Goal: Task Accomplishment & Management: Complete application form

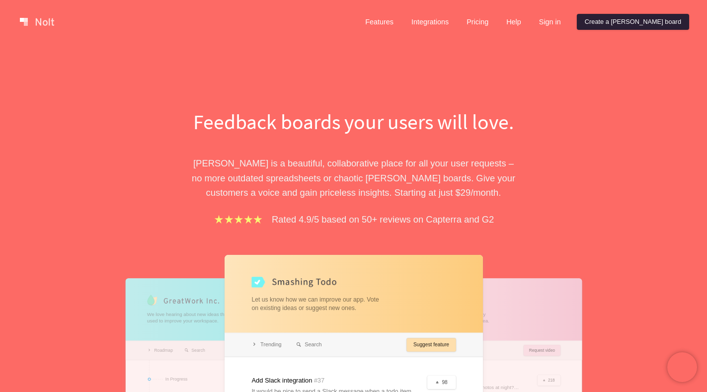
click at [629, 23] on link "Create a [PERSON_NAME] board" at bounding box center [632, 22] width 112 height 16
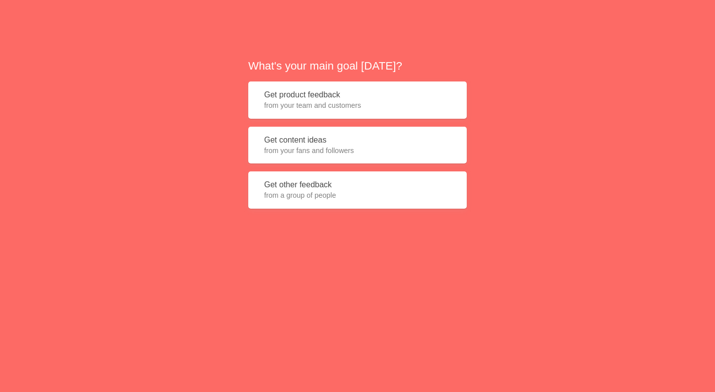
click at [363, 97] on button "Get product feedback from your team and customers" at bounding box center [357, 99] width 218 height 37
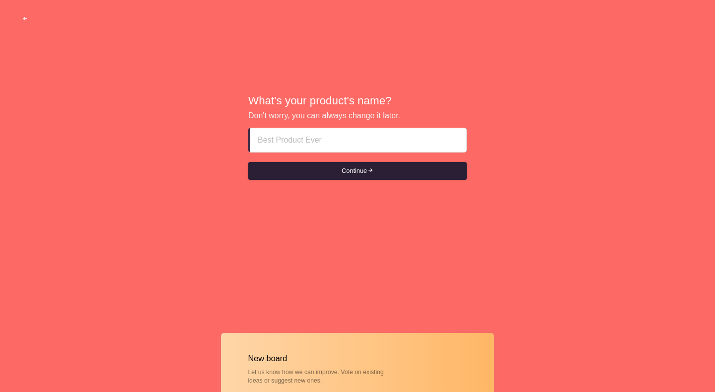
paste input "call girls in [GEOGRAPHIC_DATA] HotelsOƼ63ƼƼOI63"
type input "call girls in [GEOGRAPHIC_DATA] HotelsOƼ63ƼƼOI63"
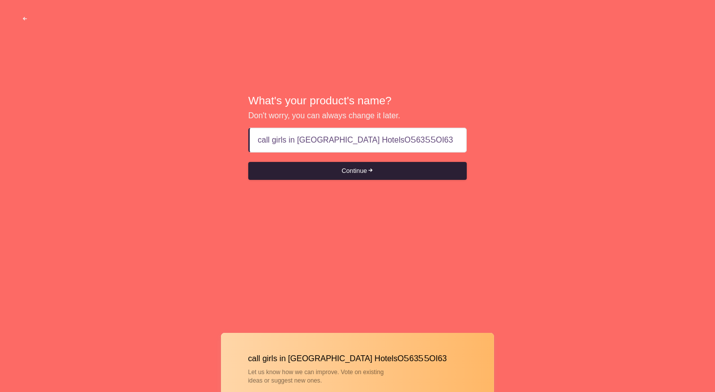
click at [359, 170] on button "Continue" at bounding box center [357, 171] width 218 height 18
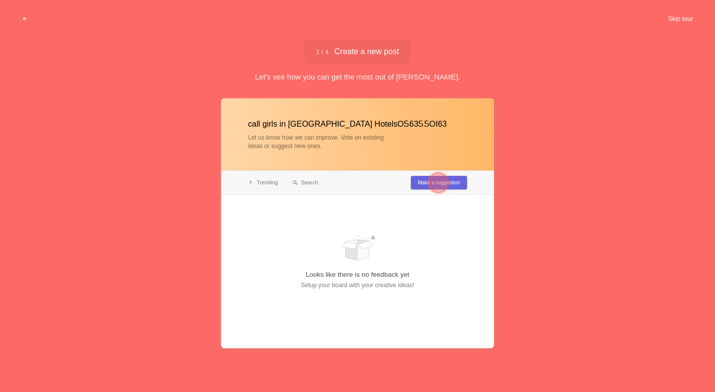
click at [667, 19] on button "Skip tour" at bounding box center [680, 19] width 49 height 18
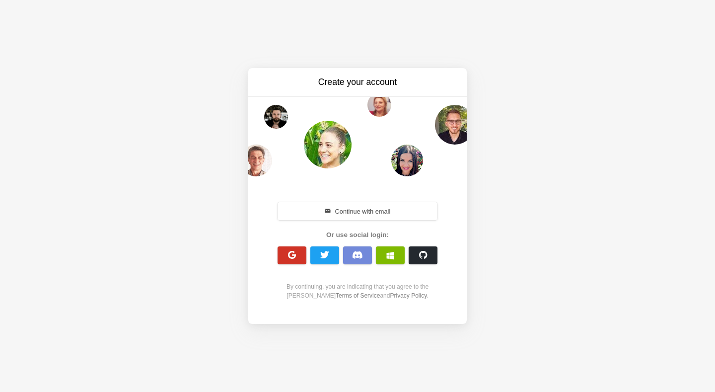
click at [293, 257] on span "button" at bounding box center [291, 254] width 9 height 9
